Goal: Transaction & Acquisition: Purchase product/service

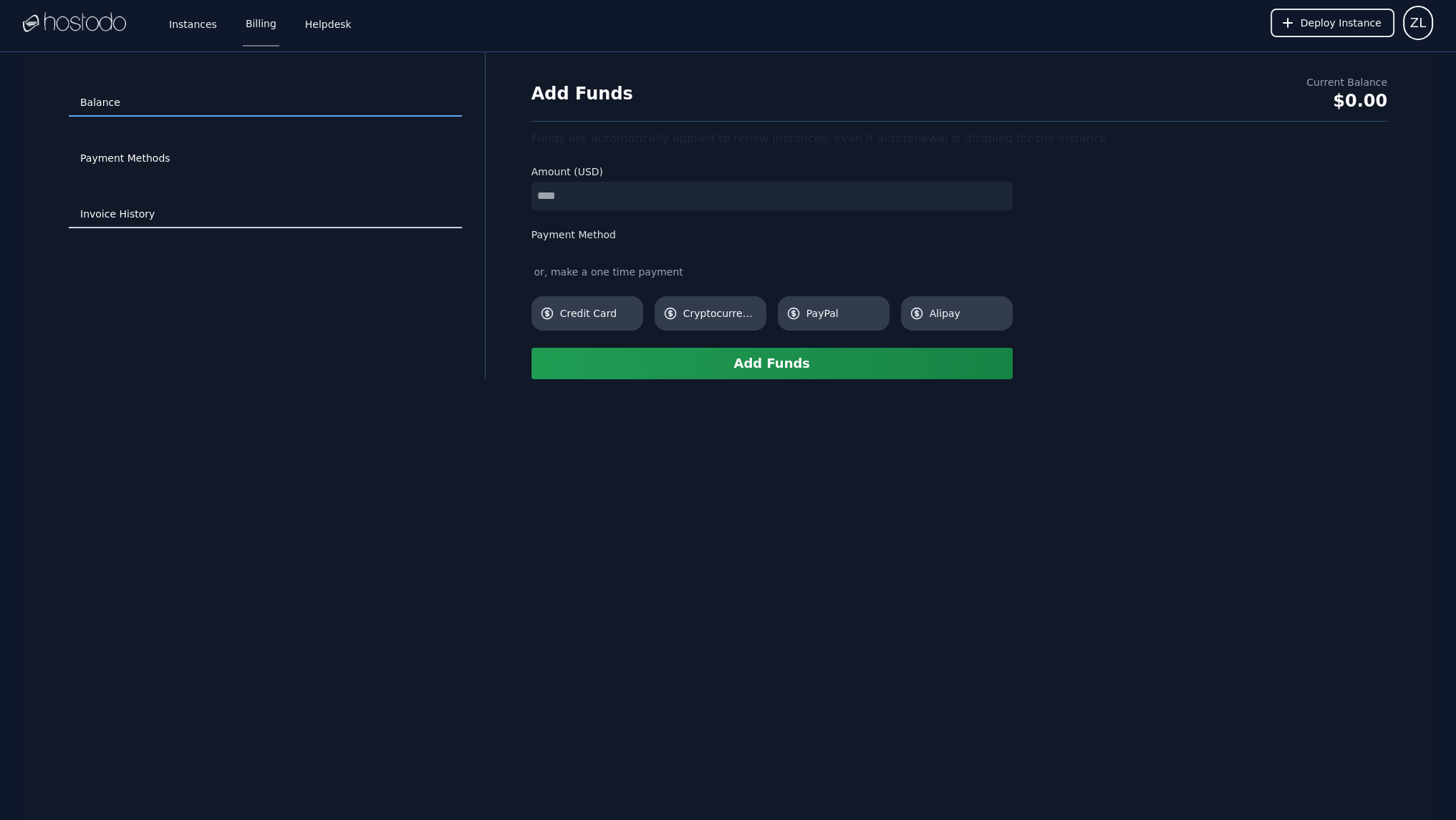
click at [118, 213] on link "Invoice History" at bounding box center [265, 215] width 393 height 27
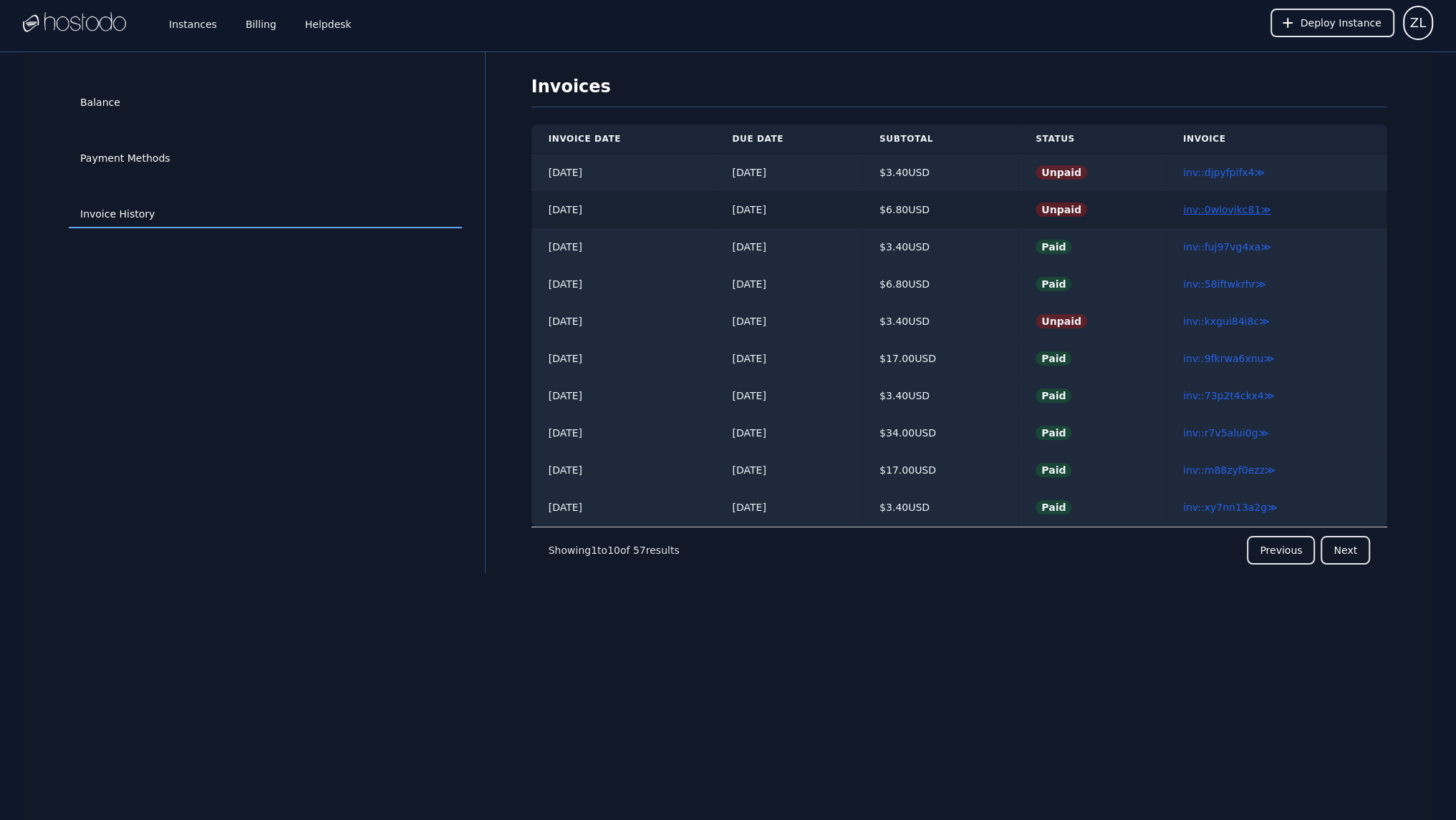
click at [1243, 213] on link "inv::0wlovjkc81 ≫" at bounding box center [1227, 210] width 88 height 11
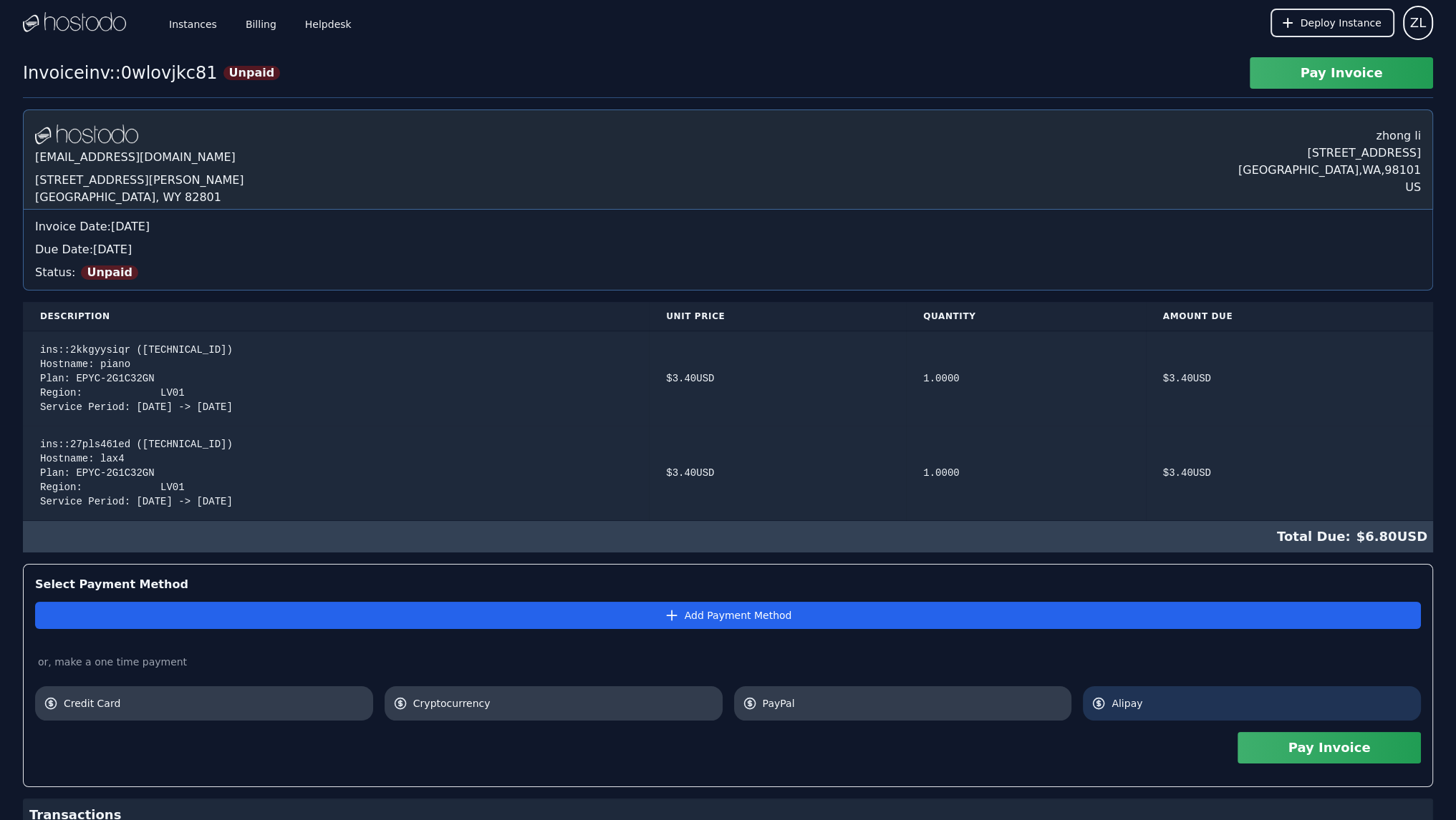
click at [1151, 705] on span "Alipay" at bounding box center [1261, 703] width 301 height 14
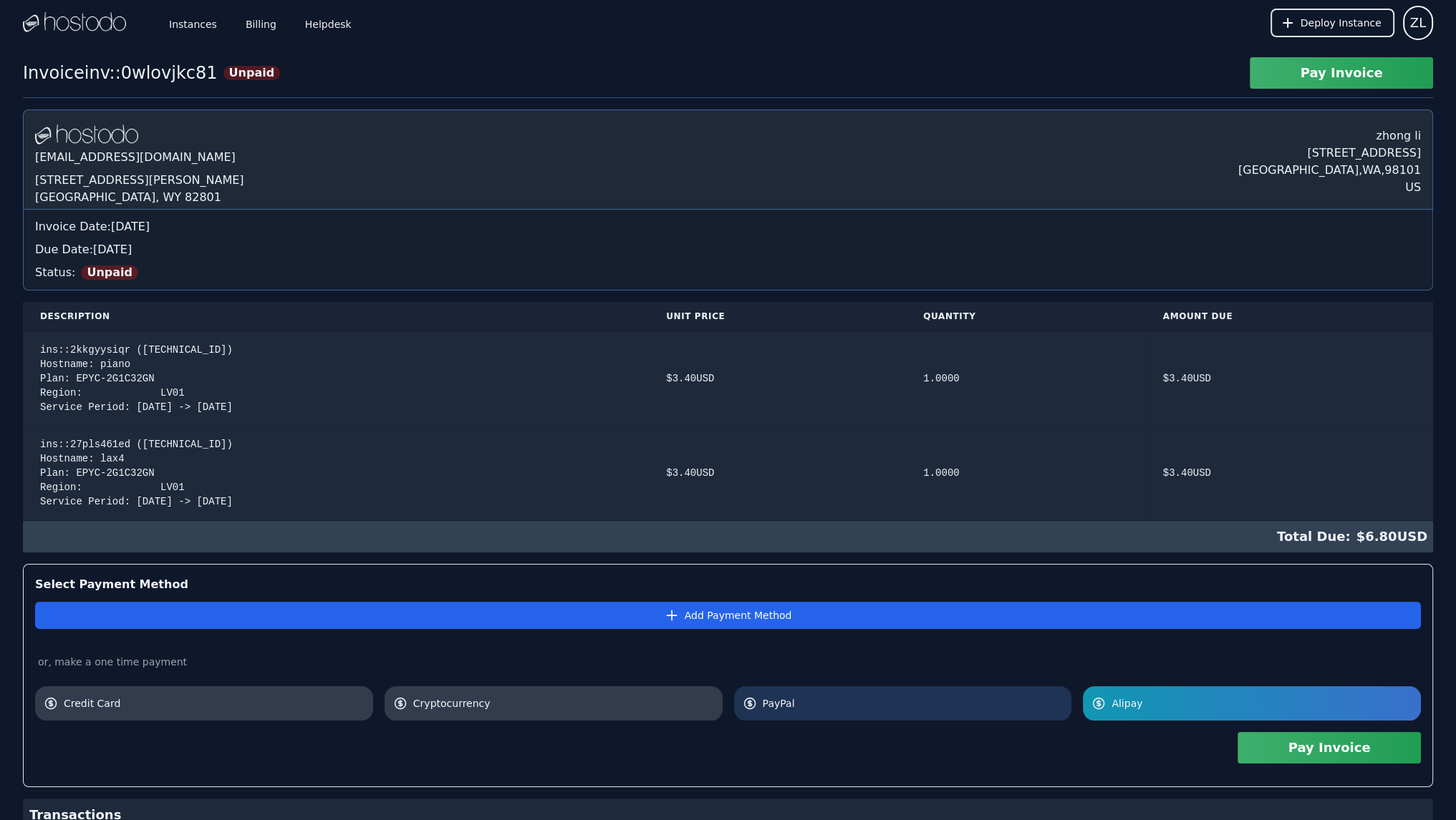
click at [774, 702] on span "PayPal" at bounding box center [912, 703] width 301 height 14
